Goal: Task Accomplishment & Management: Use online tool/utility

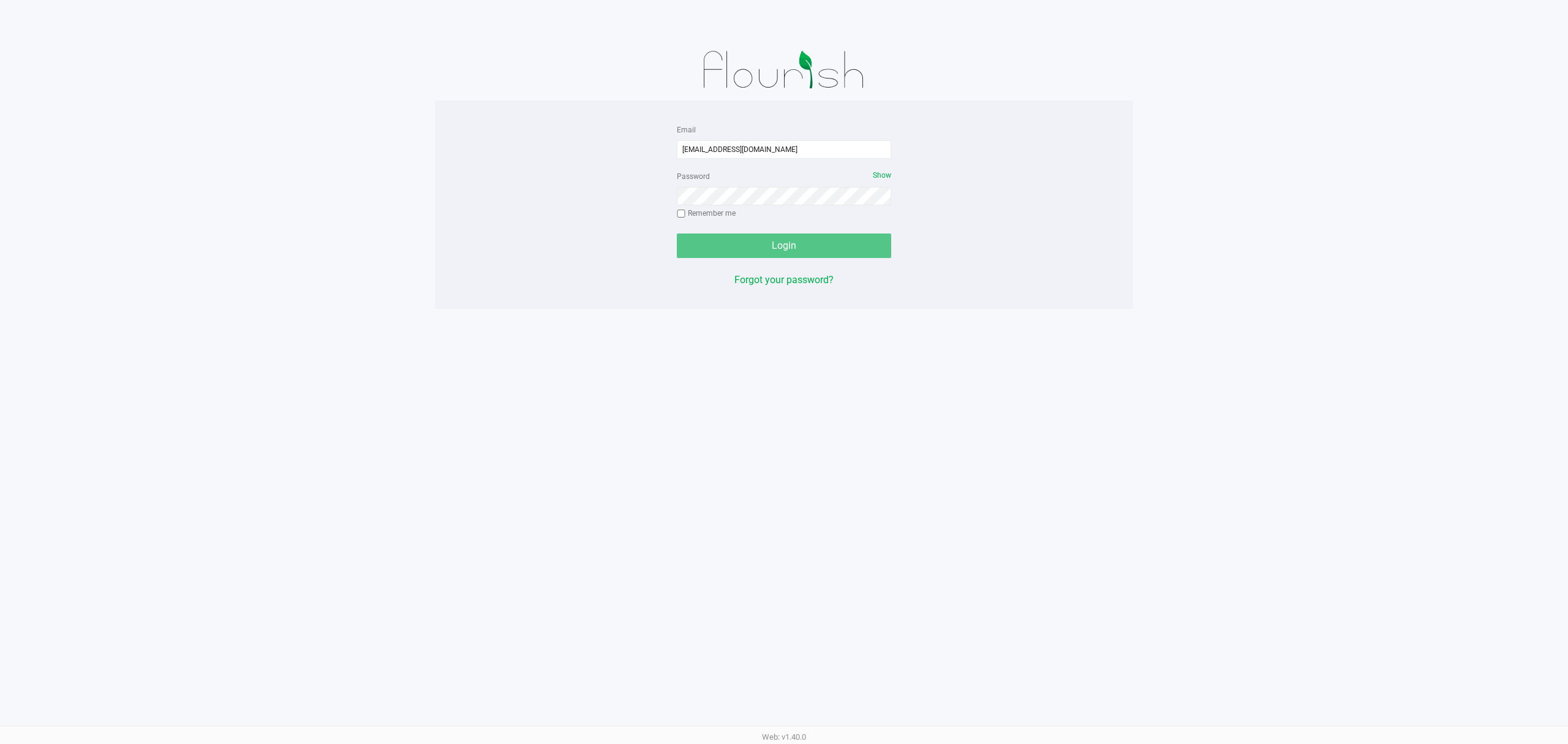
type input "[EMAIL_ADDRESS][DOMAIN_NAME]"
click at [677, 233] on button "Login" at bounding box center [784, 245] width 215 height 24
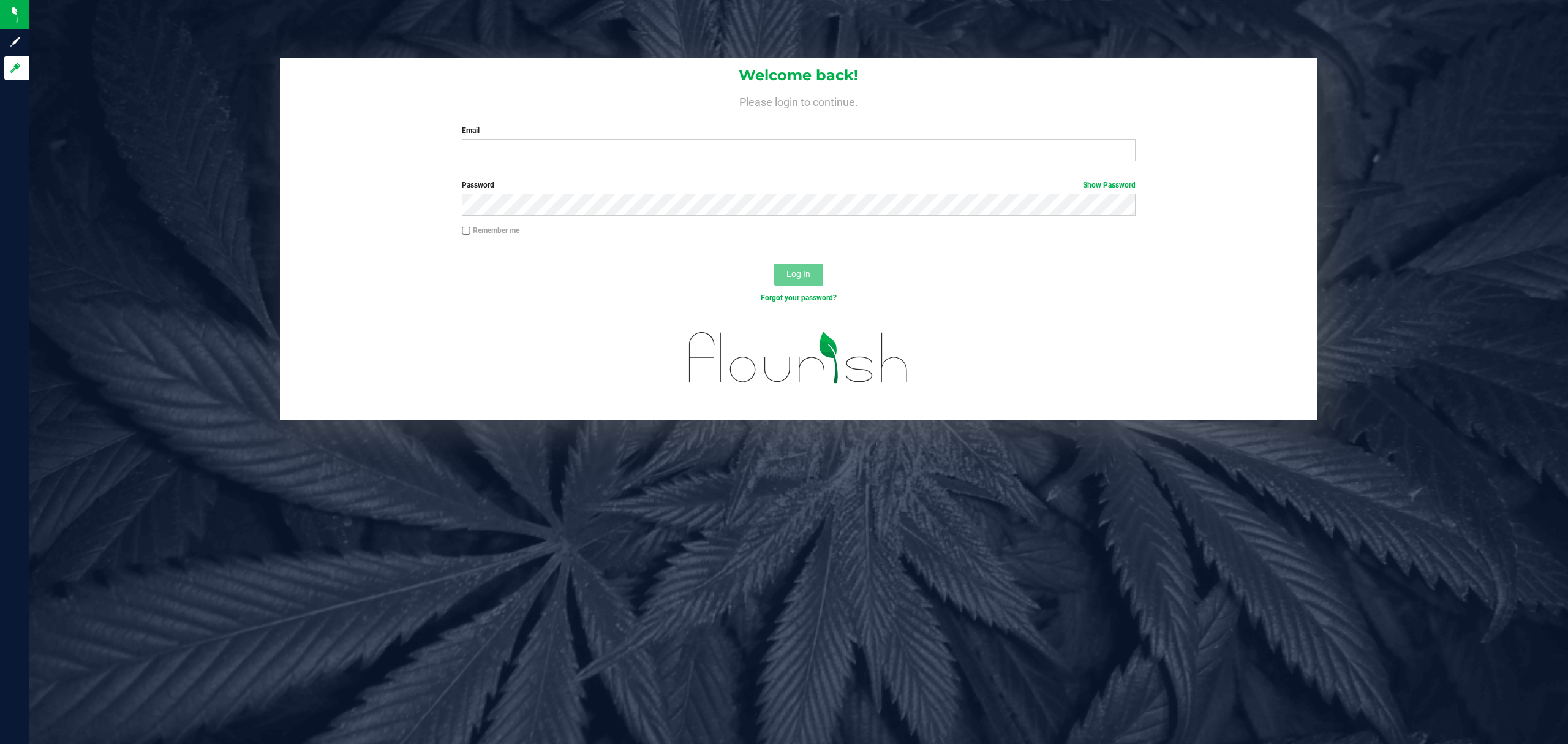
click at [498, 162] on div "Welcome back! Please login to continue. Email Required Please format your email…" at bounding box center [799, 114] width 1038 height 113
click at [498, 154] on input "Email" at bounding box center [799, 150] width 674 height 22
type input "[EMAIL_ADDRESS][DOMAIN_NAME]"
click at [775, 263] on button "Log In" at bounding box center [799, 274] width 49 height 22
